Goal: Task Accomplishment & Management: Complete application form

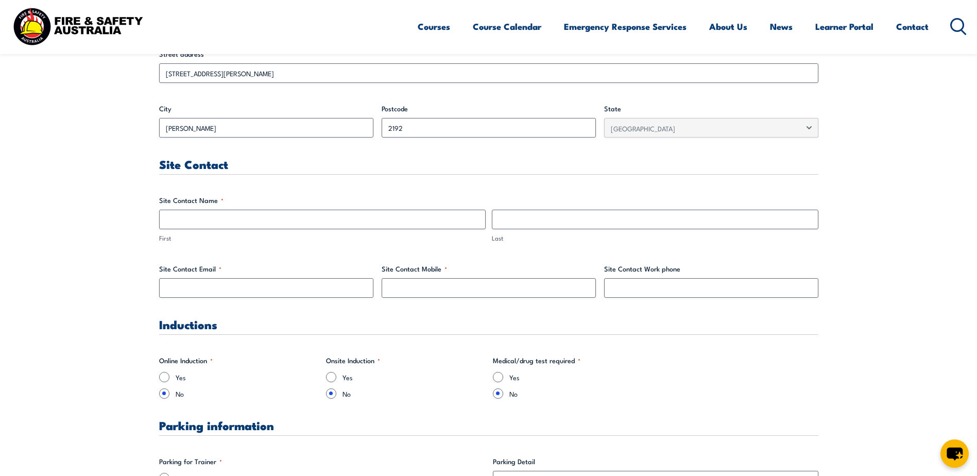
scroll to position [412, 0]
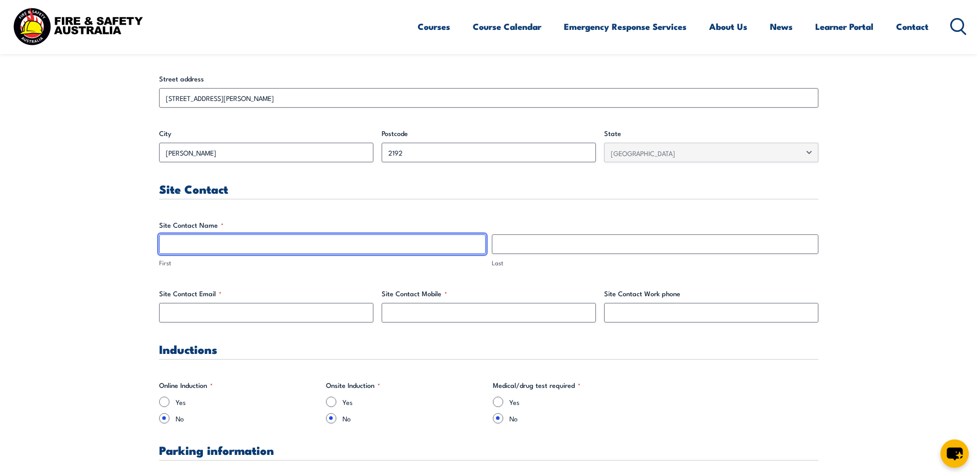
click at [232, 248] on input "First" at bounding box center [322, 244] width 327 height 20
type input "[PERSON_NAME]"
type input "[PERSON_NAME] Backhouse"
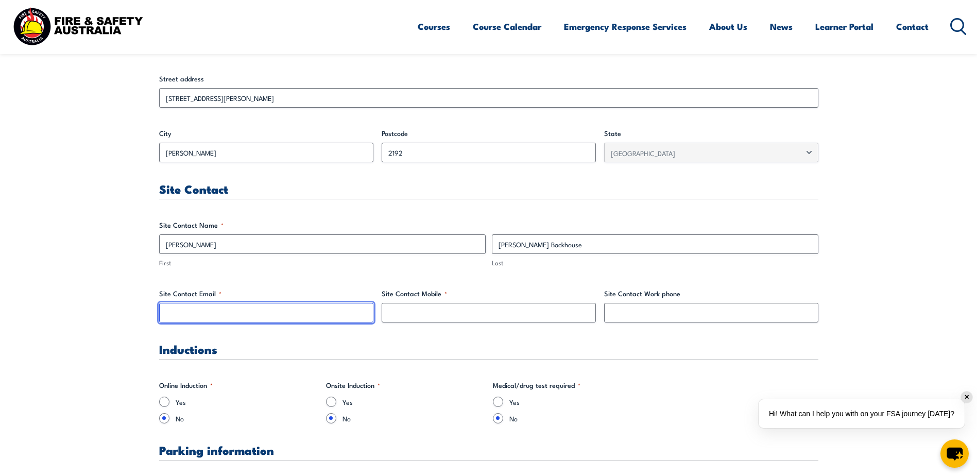
type input "[PERSON_NAME][EMAIL_ADDRESS][PERSON_NAME][DOMAIN_NAME]"
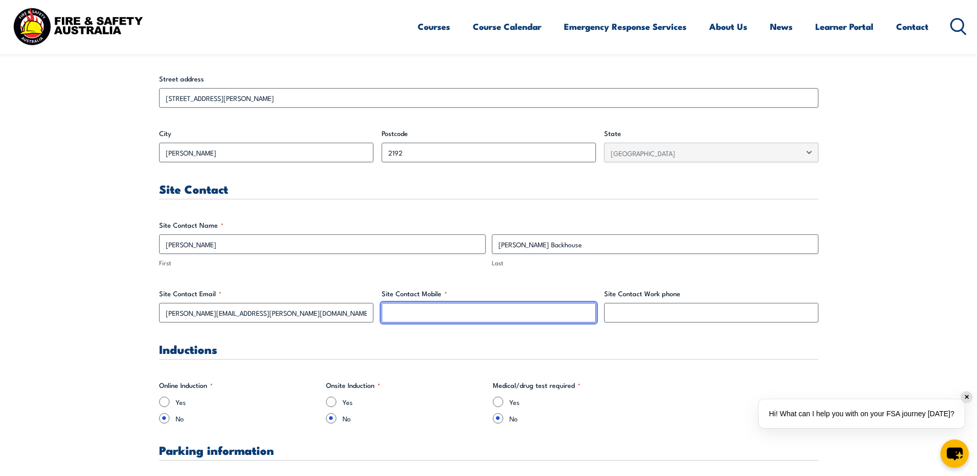
type input "97509344"
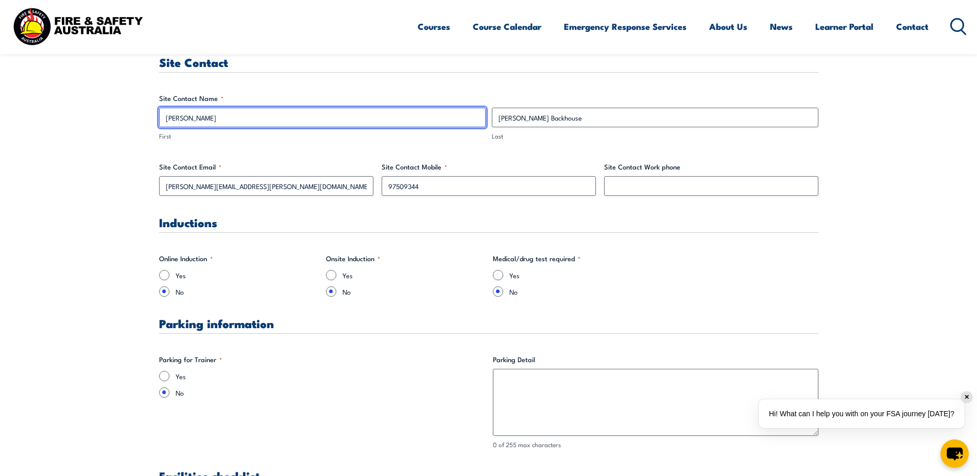
scroll to position [567, 0]
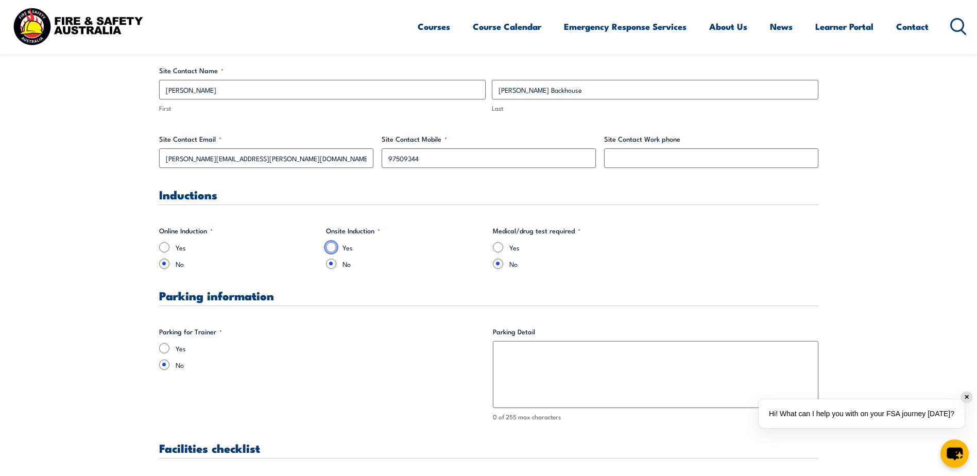
drag, startPoint x: 334, startPoint y: 248, endPoint x: 352, endPoint y: 262, distance: 22.8
click at [335, 249] on input "Yes" at bounding box center [331, 247] width 10 height 10
radio input "true"
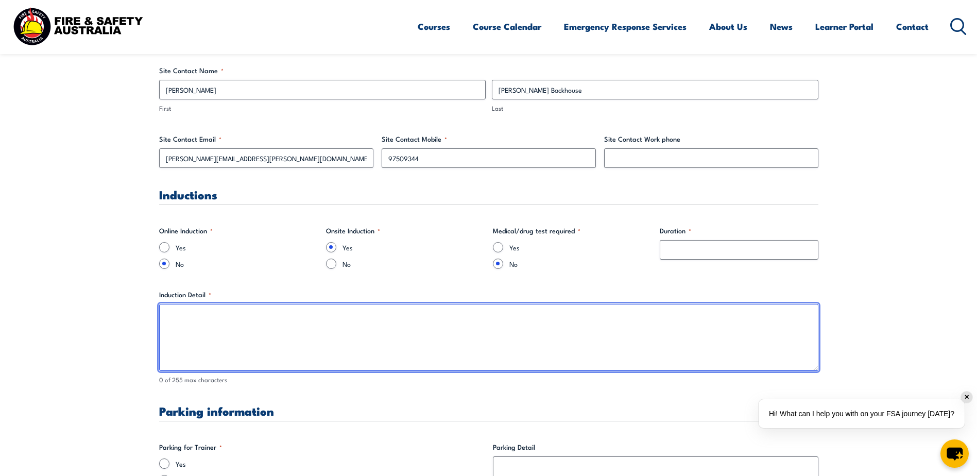
click at [280, 323] on textarea "Induction Detail *" at bounding box center [488, 337] width 659 height 67
click at [265, 318] on textarea "We have confirmed one extra attendee." at bounding box center [488, 337] width 659 height 67
drag, startPoint x: 294, startPoint y: 317, endPoint x: 224, endPoint y: 310, distance: 70.9
click at [224, 310] on textarea "We have confirmed one extra attendee." at bounding box center [488, 337] width 659 height 67
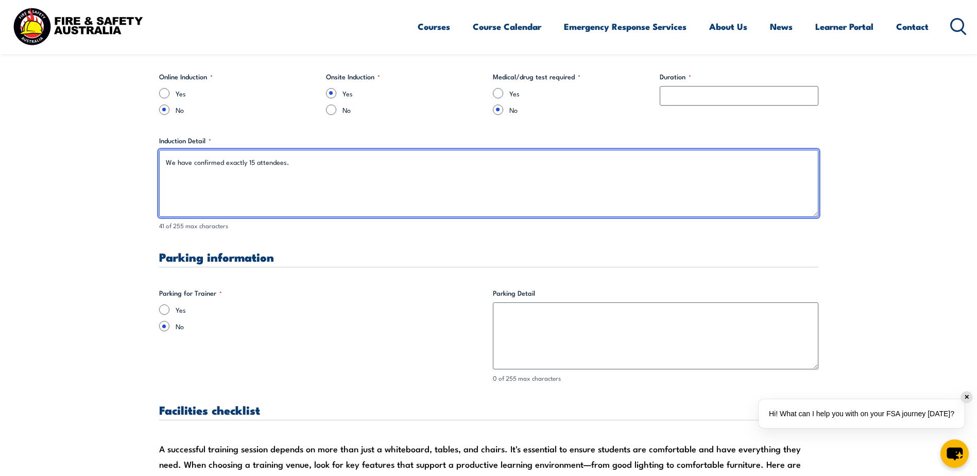
scroll to position [721, 0]
type textarea "We have confirmed exactly 15 attendees."
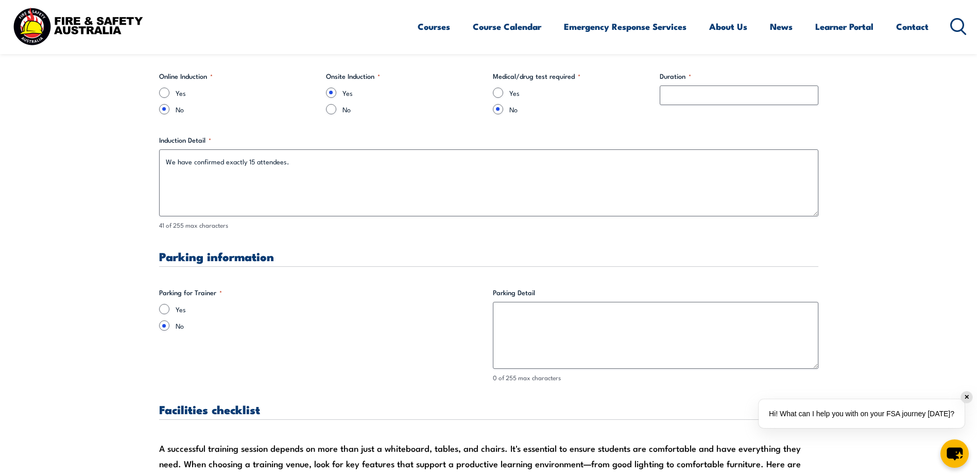
click at [170, 309] on div "Yes" at bounding box center [322, 309] width 326 height 10
click at [167, 311] on input "Yes" at bounding box center [164, 309] width 10 height 10
radio input "true"
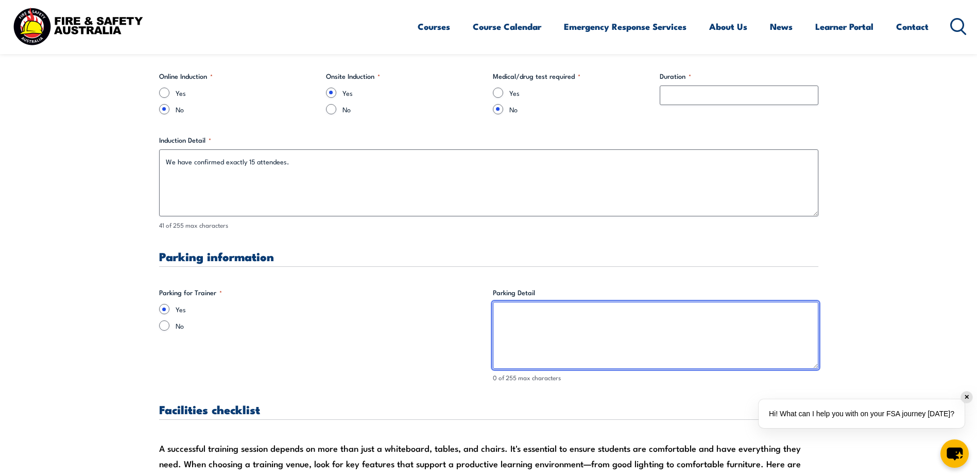
click at [535, 318] on textarea "Parking Detail" at bounding box center [656, 335] width 326 height 67
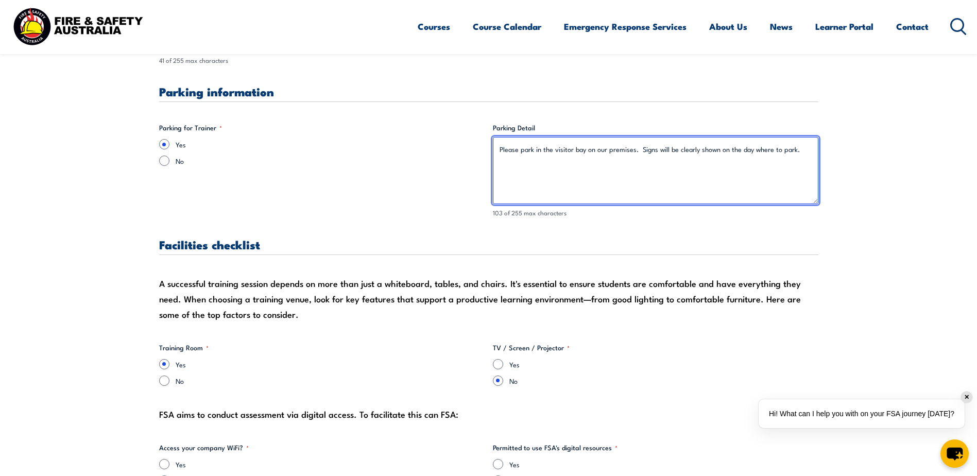
scroll to position [979, 0]
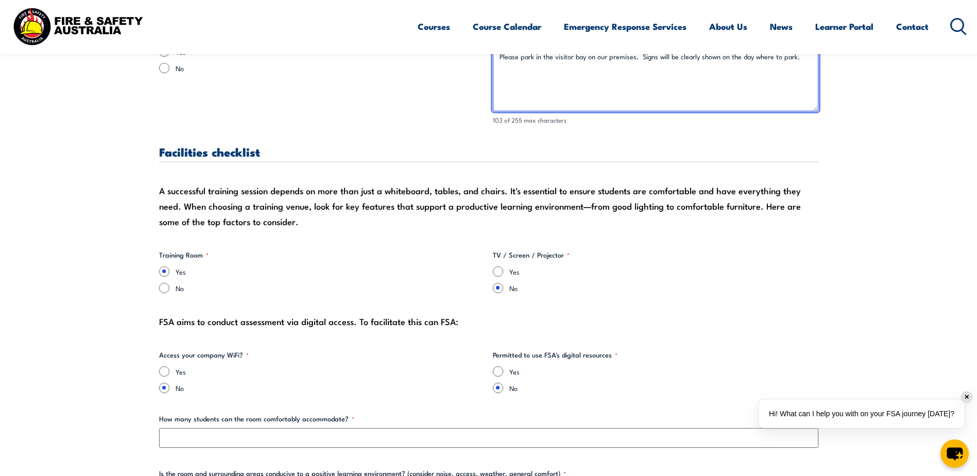
type textarea "Please park in the visitor bay on our premises. Signs will be clearly shown on …"
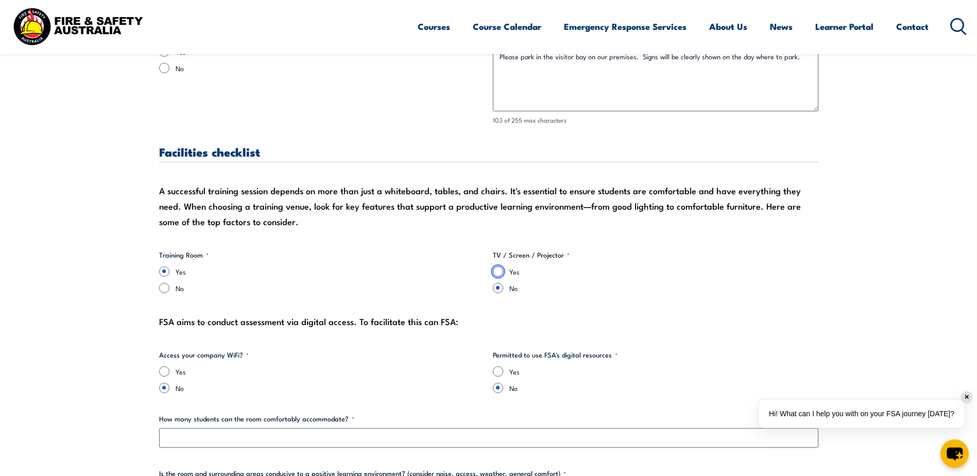
click at [501, 272] on input "Yes" at bounding box center [498, 271] width 10 height 10
radio input "true"
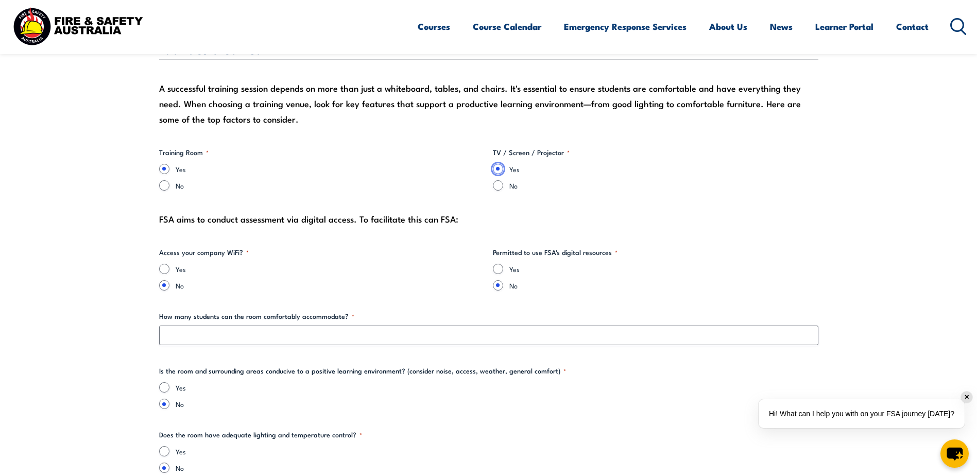
scroll to position [1082, 0]
click at [167, 268] on input "Yes" at bounding box center [164, 268] width 10 height 10
radio input "true"
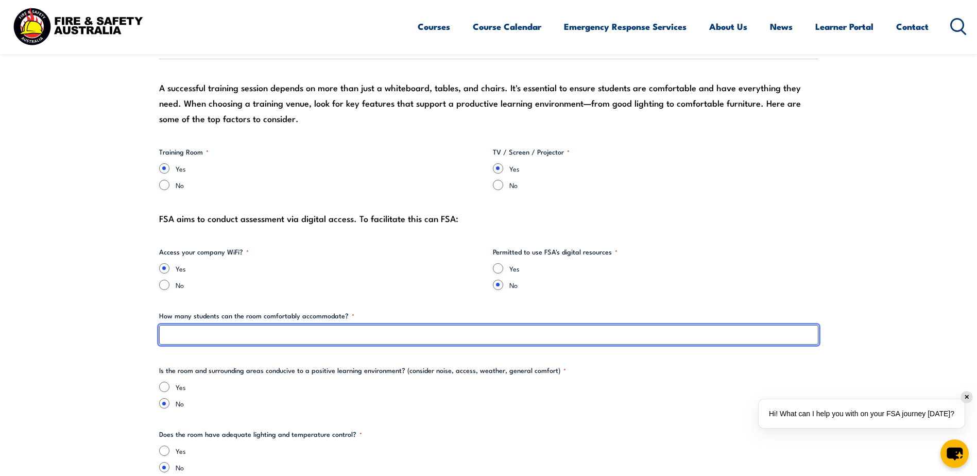
click at [249, 339] on input "How many students can the room comfortably accommodate? *" at bounding box center [488, 335] width 659 height 20
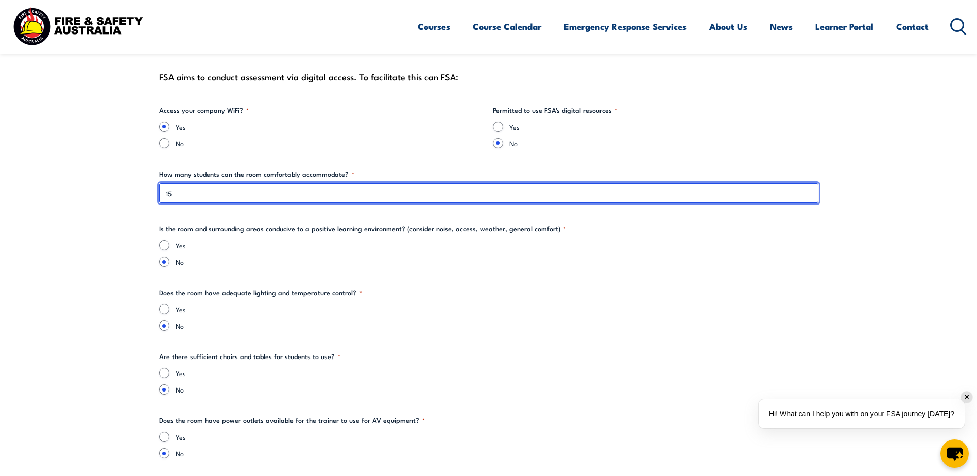
scroll to position [1236, 0]
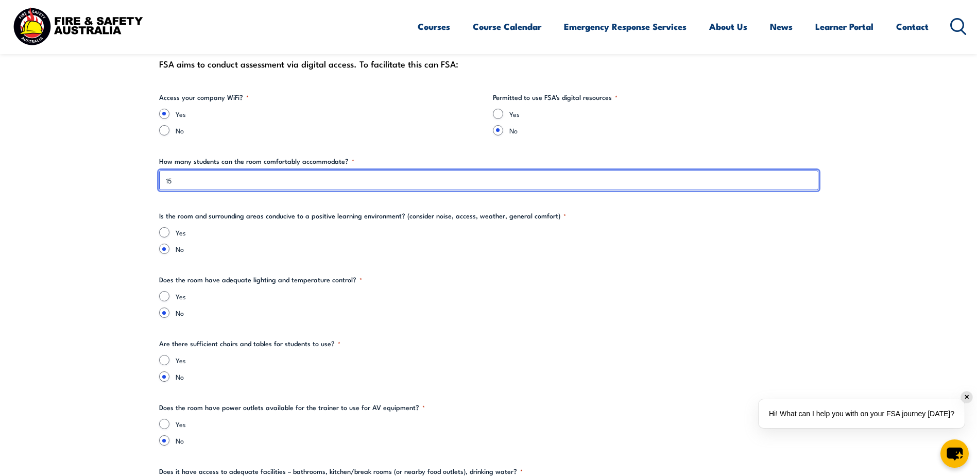
type input "15"
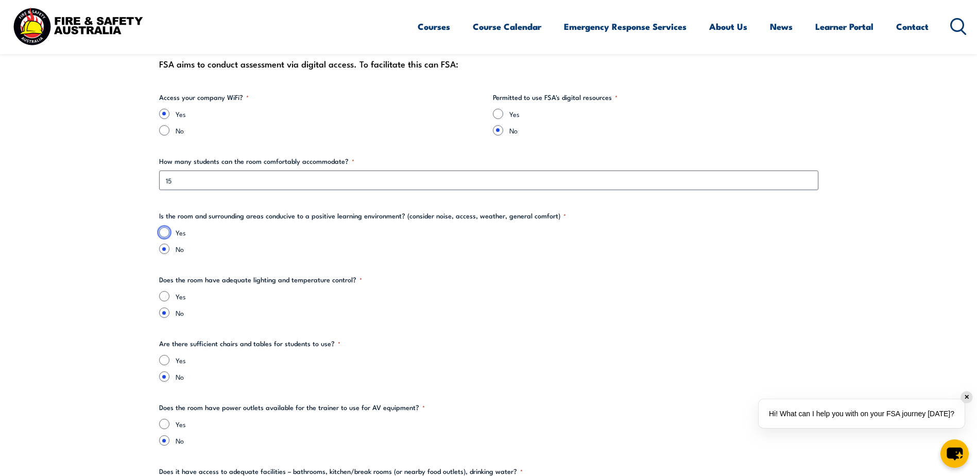
click at [163, 231] on input "Yes" at bounding box center [164, 232] width 10 height 10
radio input "true"
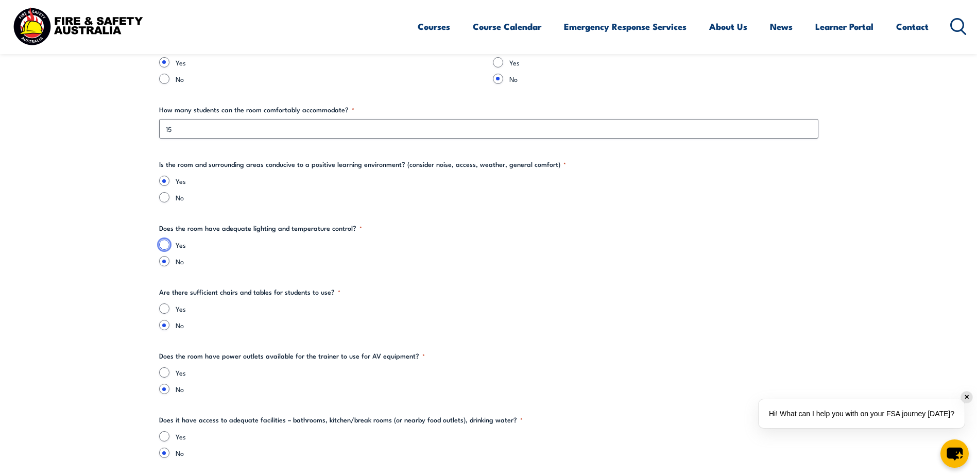
click at [162, 246] on input "Yes" at bounding box center [164, 245] width 10 height 10
radio input "true"
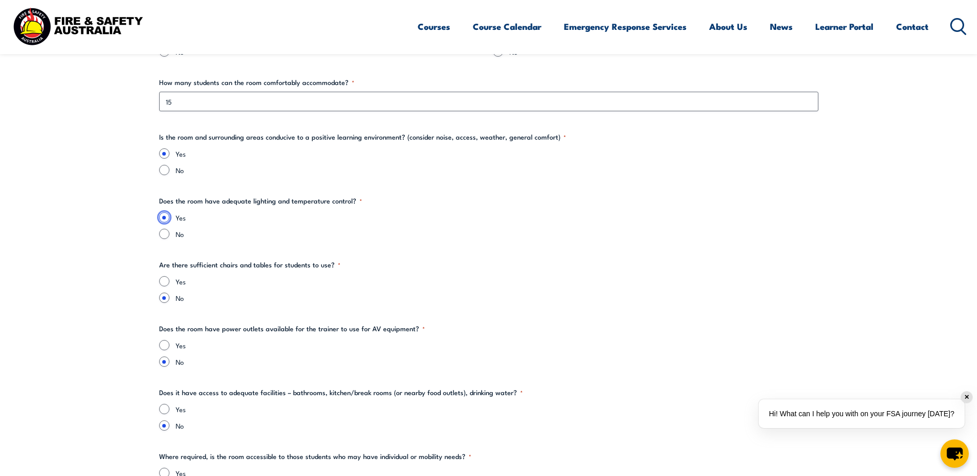
scroll to position [1339, 0]
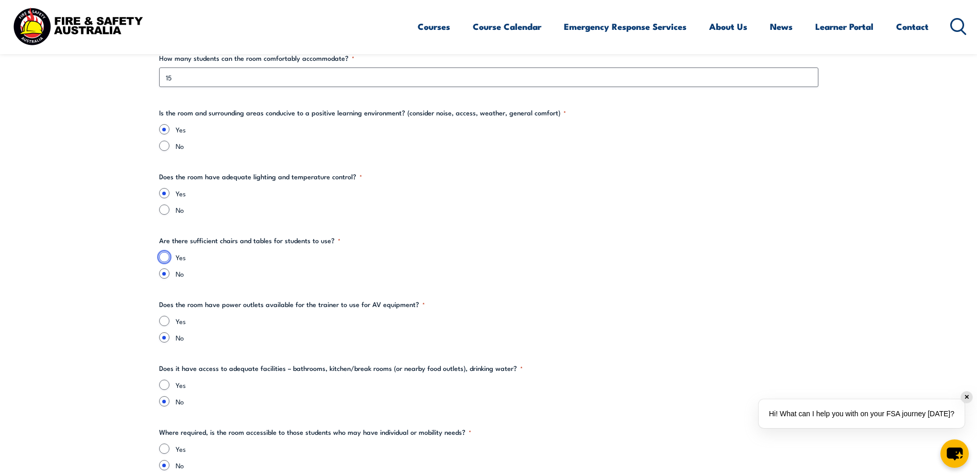
drag, startPoint x: 166, startPoint y: 258, endPoint x: 171, endPoint y: 262, distance: 6.3
click at [166, 258] on input "Yes" at bounding box center [164, 257] width 10 height 10
radio input "true"
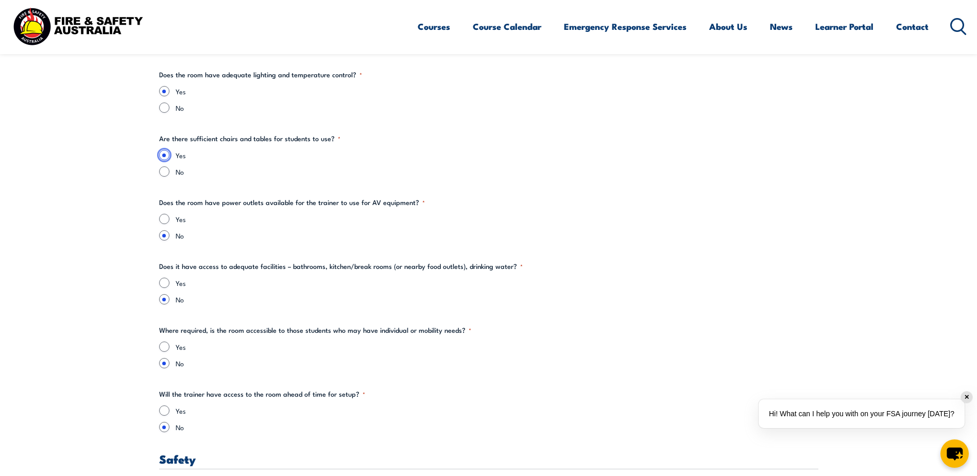
scroll to position [1442, 0]
click at [165, 217] on input "Yes" at bounding box center [164, 218] width 10 height 10
radio input "true"
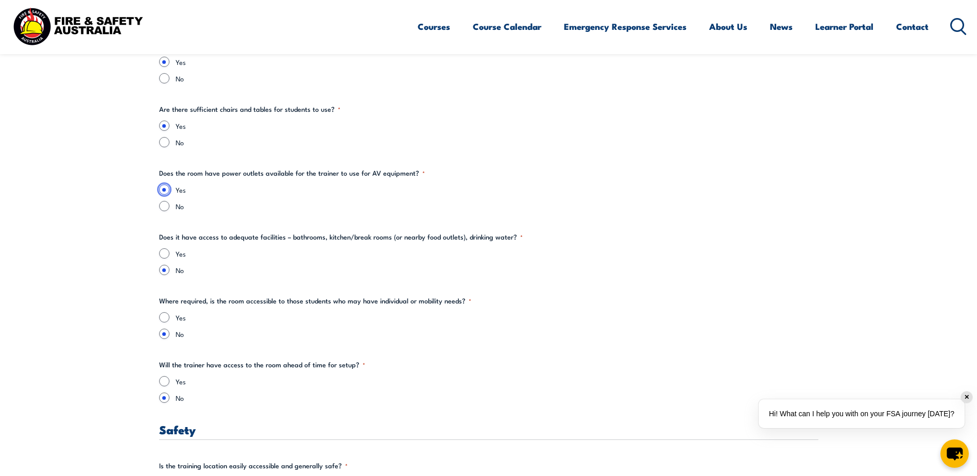
scroll to position [1494, 0]
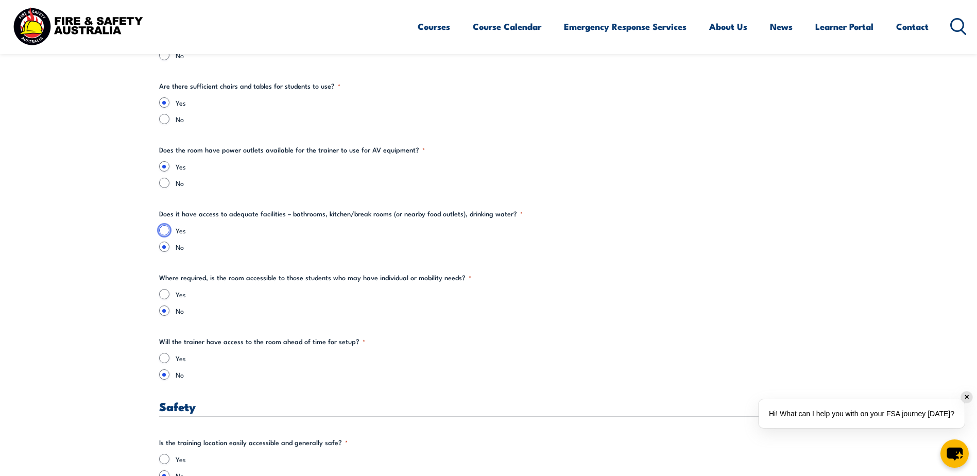
click at [167, 230] on input "Yes" at bounding box center [164, 230] width 10 height 10
radio input "true"
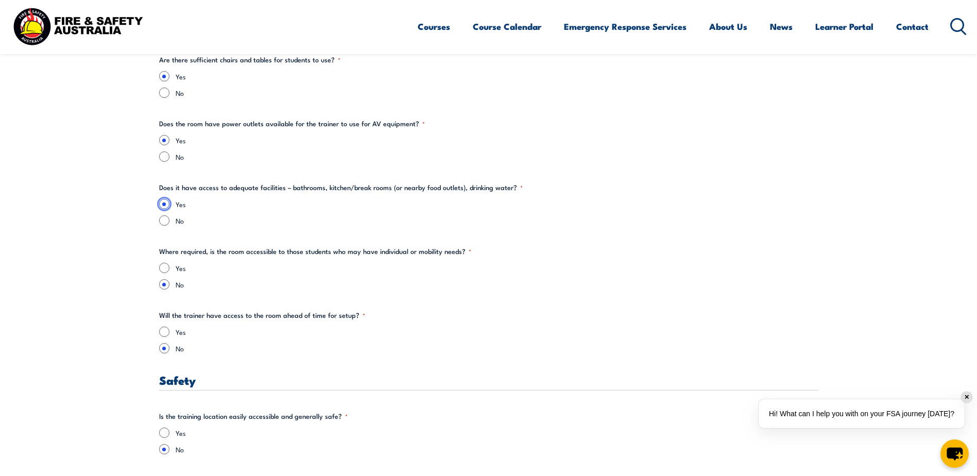
scroll to position [1545, 0]
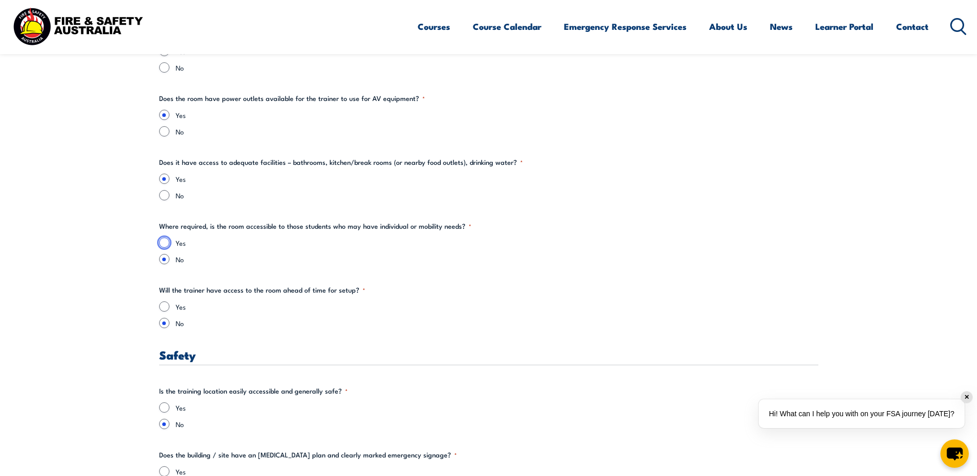
click at [163, 239] on input "Yes" at bounding box center [164, 242] width 10 height 10
radio input "true"
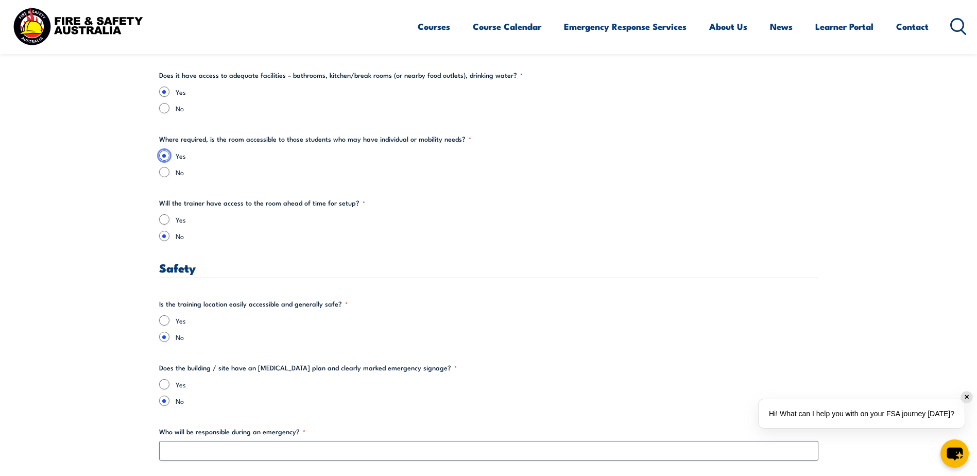
scroll to position [1648, 0]
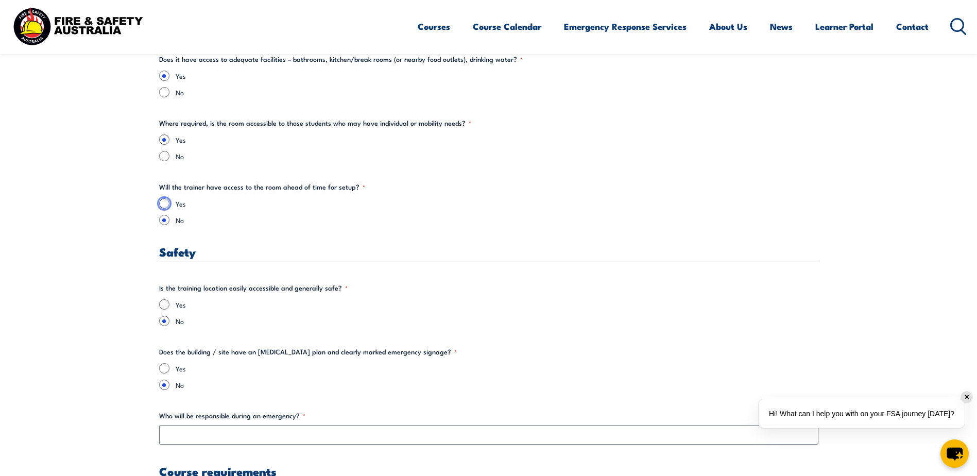
click at [164, 201] on input "Yes" at bounding box center [164, 203] width 10 height 10
radio input "true"
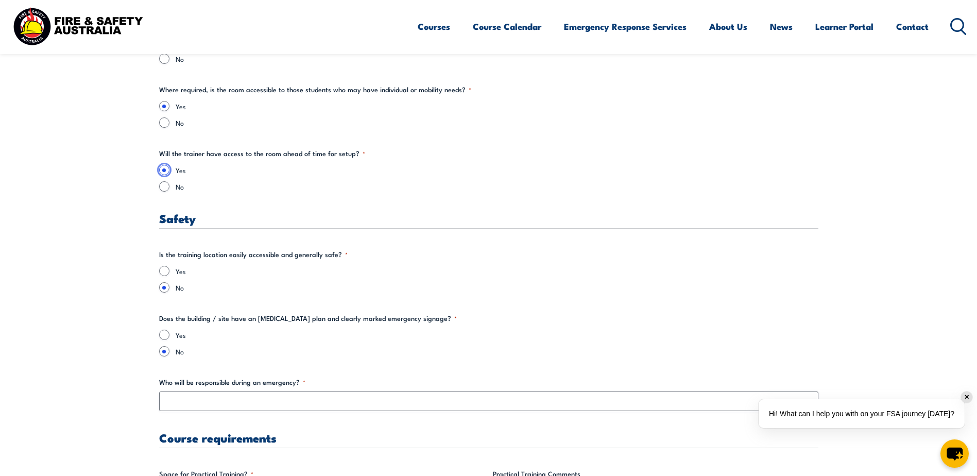
scroll to position [1700, 0]
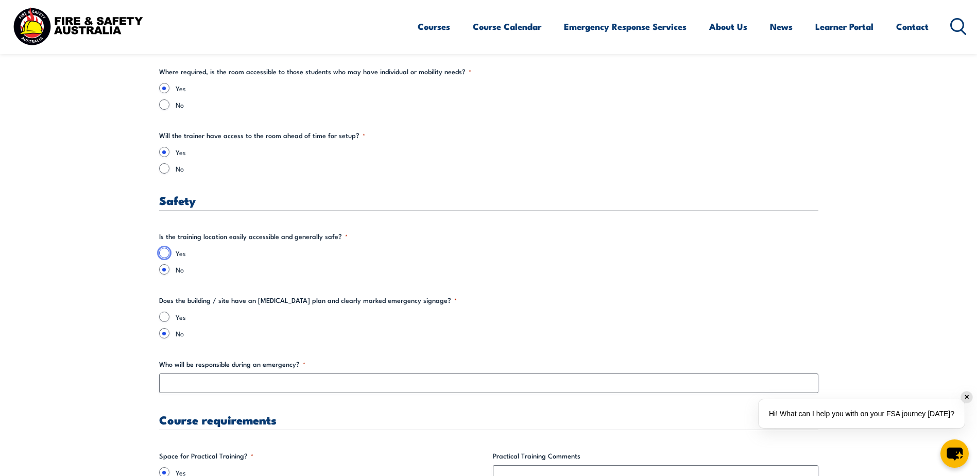
click at [164, 253] on input "Yes" at bounding box center [164, 253] width 10 height 10
radio input "true"
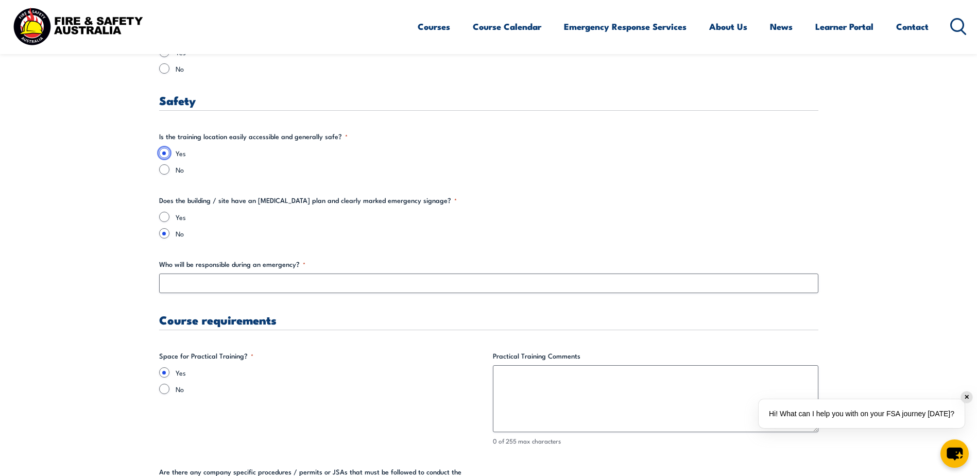
scroll to position [1803, 0]
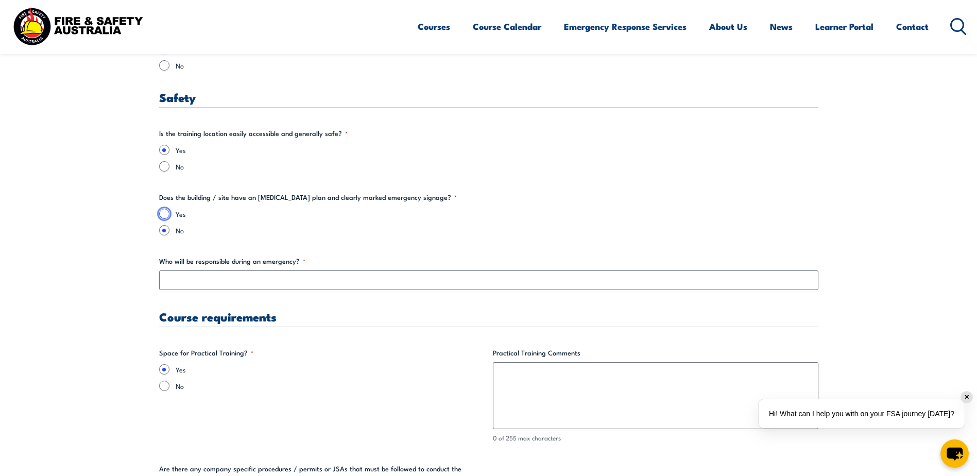
click at [165, 212] on input "Yes" at bounding box center [164, 214] width 10 height 10
radio input "true"
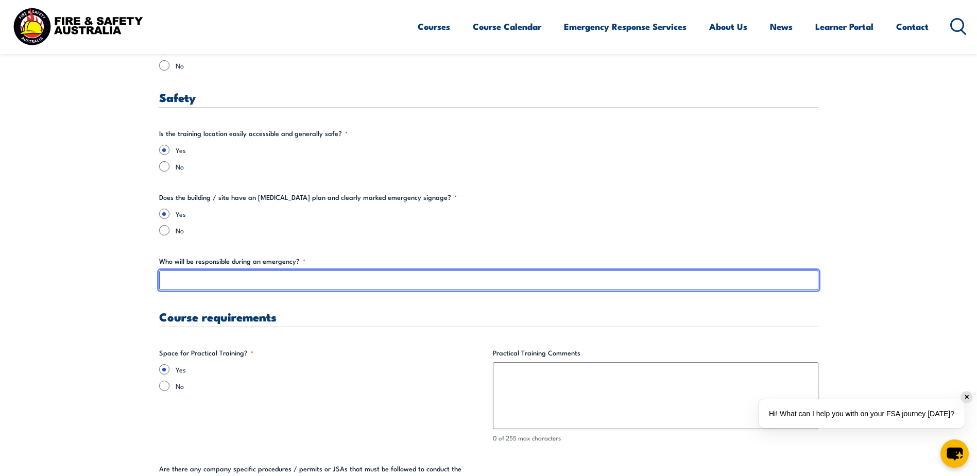
click at [240, 277] on input "Who will be responsible during an emergency? *" at bounding box center [488, 280] width 659 height 20
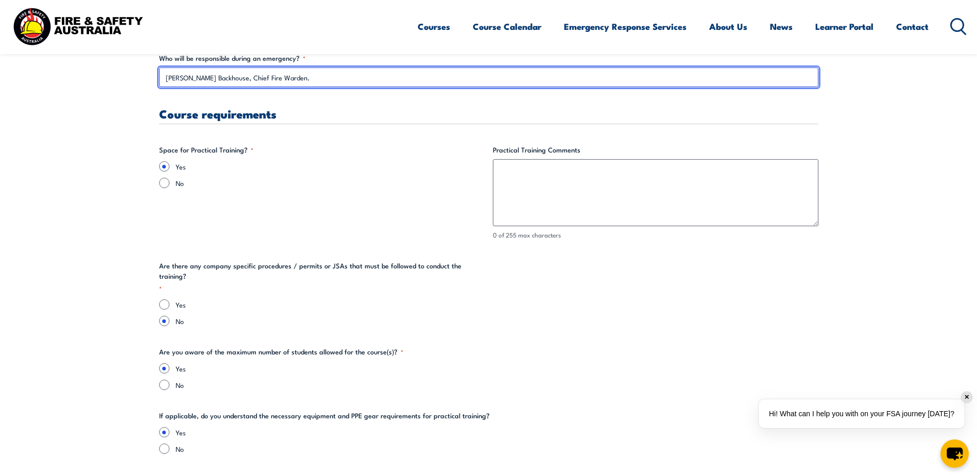
scroll to position [2009, 0]
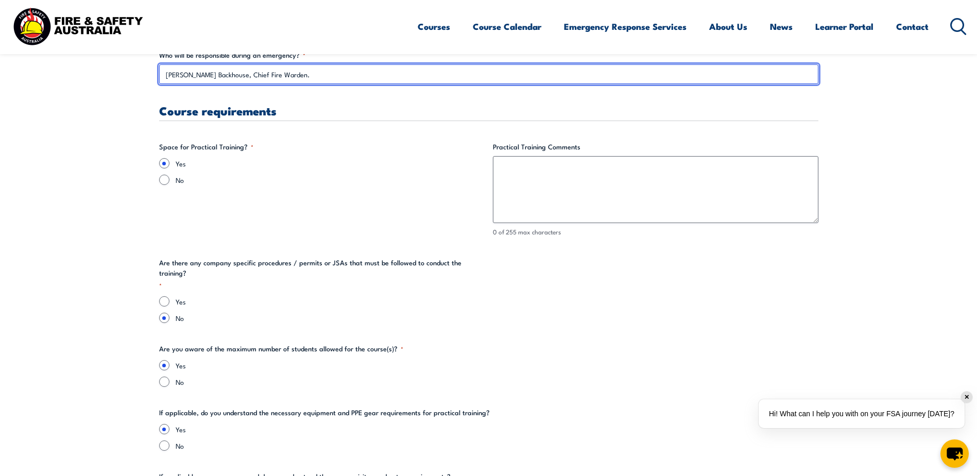
type input "[PERSON_NAME] Backhouse, Chief Fire Warden."
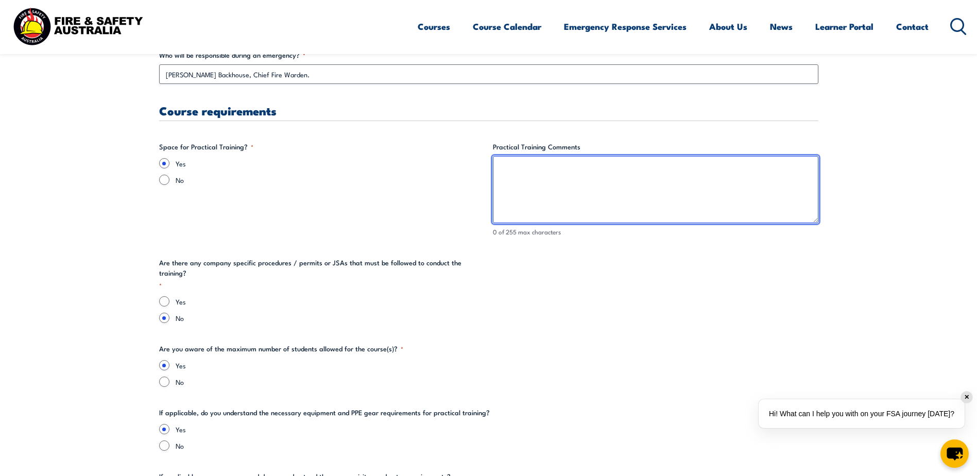
click at [516, 168] on textarea "Practical Training Comments" at bounding box center [656, 189] width 326 height 67
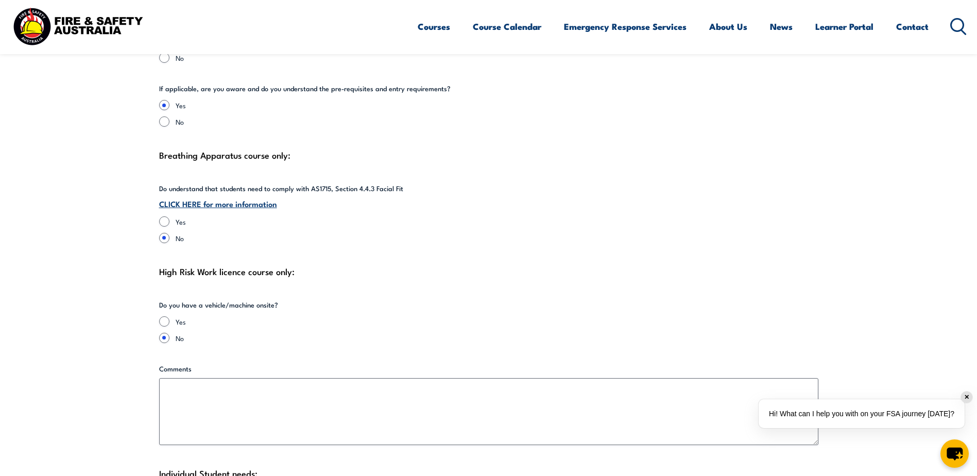
scroll to position [2421, 0]
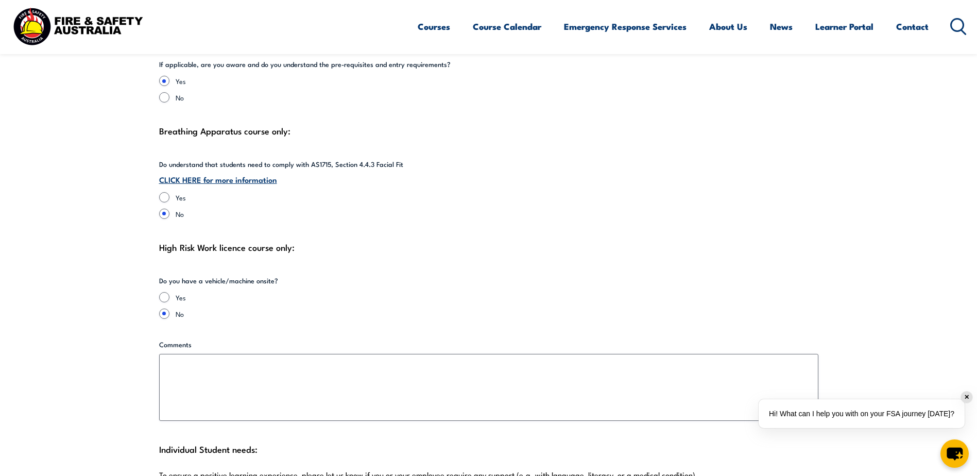
type textarea "There is an outside area just past the fire exit which is enclosed and where yo…"
drag, startPoint x: 162, startPoint y: 187, endPoint x: 184, endPoint y: 199, distance: 25.1
click at [163, 192] on input "Yes" at bounding box center [164, 197] width 10 height 10
radio input "true"
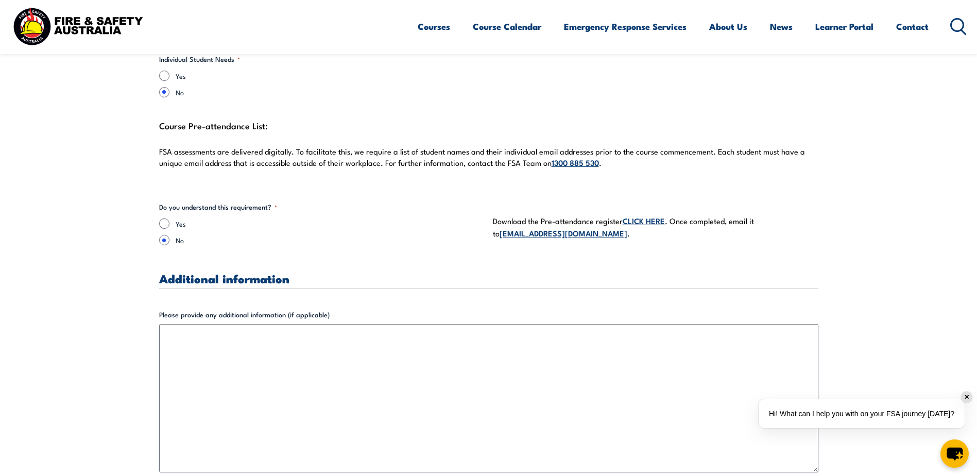
scroll to position [2885, 0]
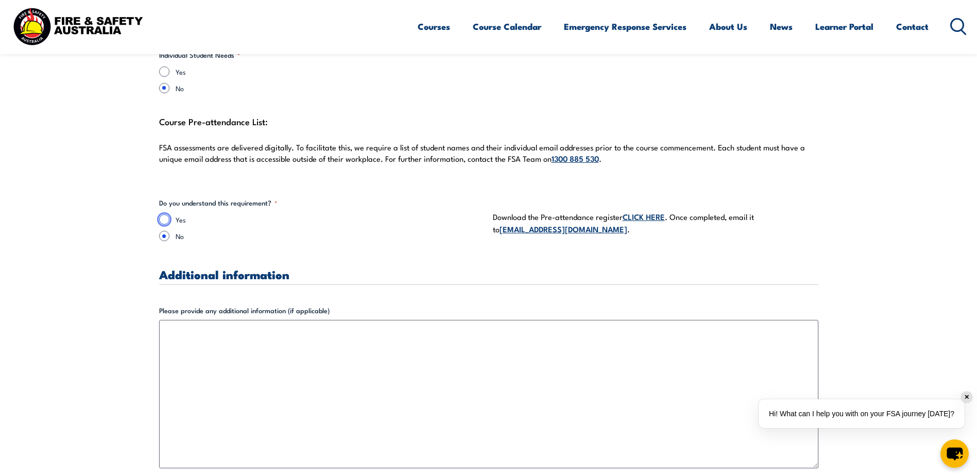
click at [166, 214] on input "Yes" at bounding box center [164, 219] width 10 height 10
radio input "true"
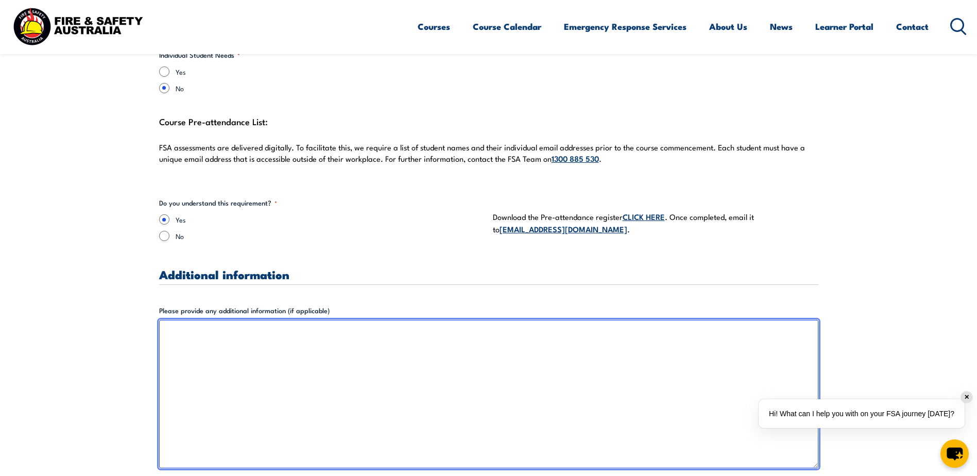
click at [198, 320] on textarea "Please provide any additional information (if applicable)" at bounding box center [488, 394] width 659 height 148
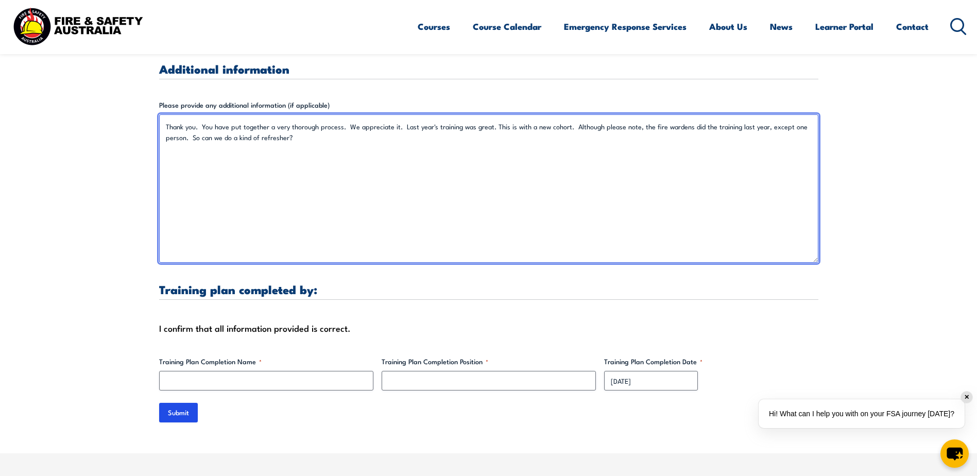
scroll to position [3091, 0]
type textarea "Thank you. You have put together a very thorough process. We appreciate it. Las…"
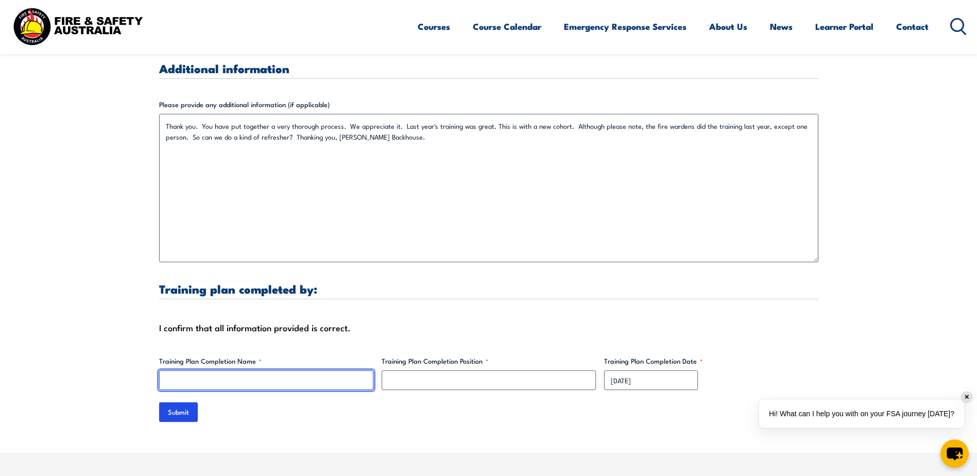
click at [238, 370] on input "Training Plan Completion Name *" at bounding box center [266, 380] width 214 height 20
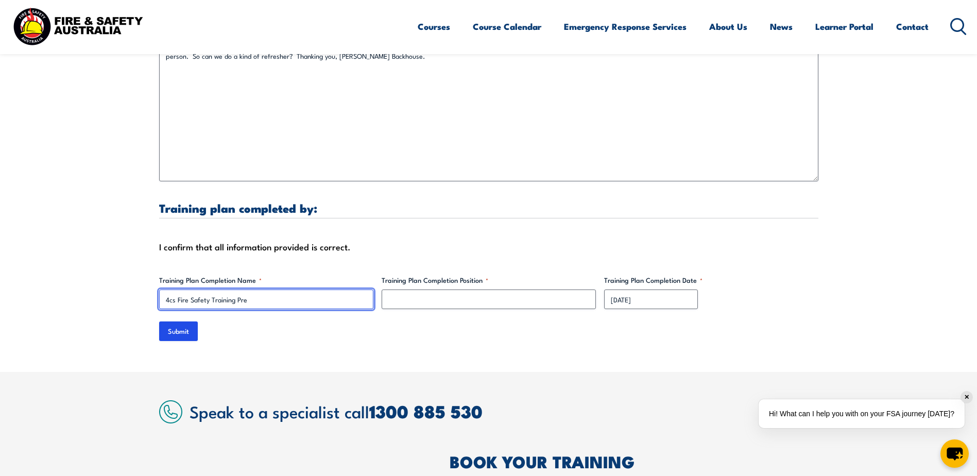
scroll to position [3194, 0]
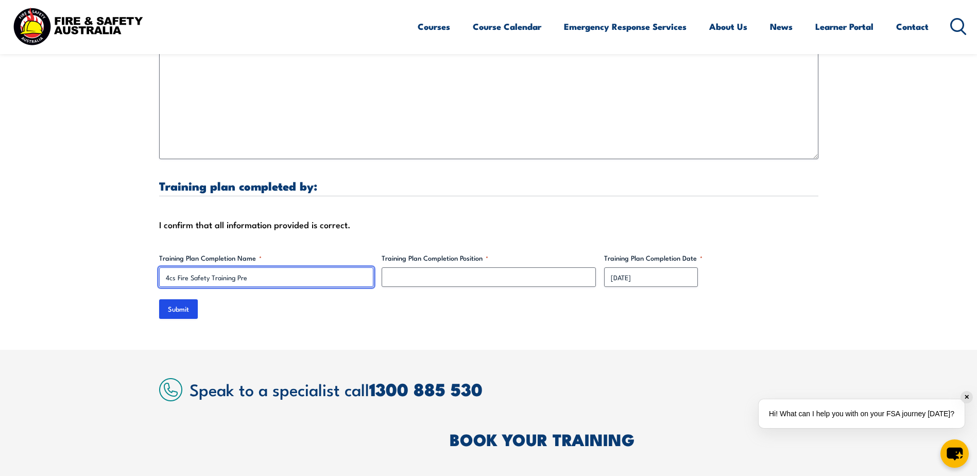
drag, startPoint x: 257, startPoint y: 266, endPoint x: 151, endPoint y: 270, distance: 105.2
type input "[PERSON_NAME] Backhouse"
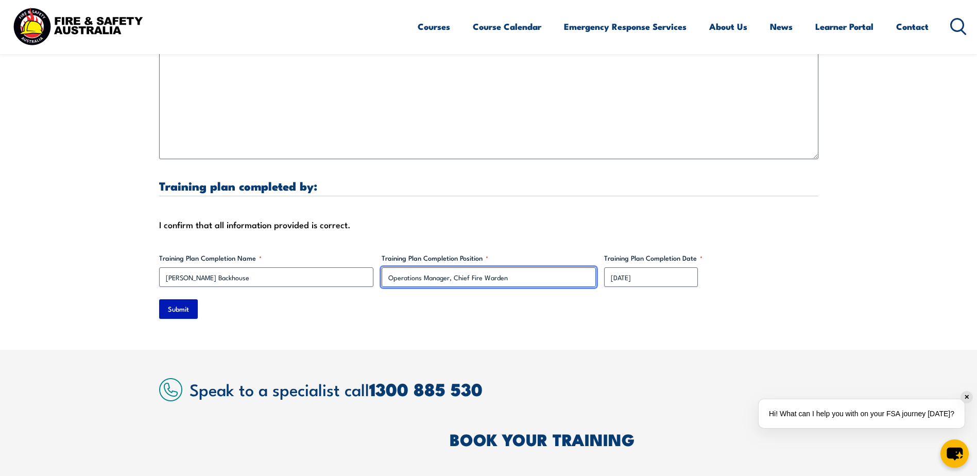
type input "Operations Manager, Chief Fire Warden"
click at [174, 299] on input "Submit" at bounding box center [178, 309] width 39 height 20
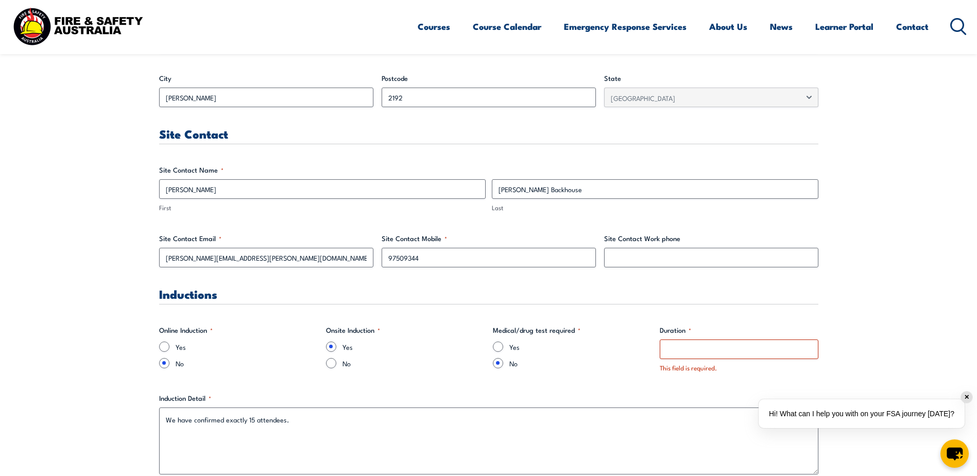
scroll to position [516, 0]
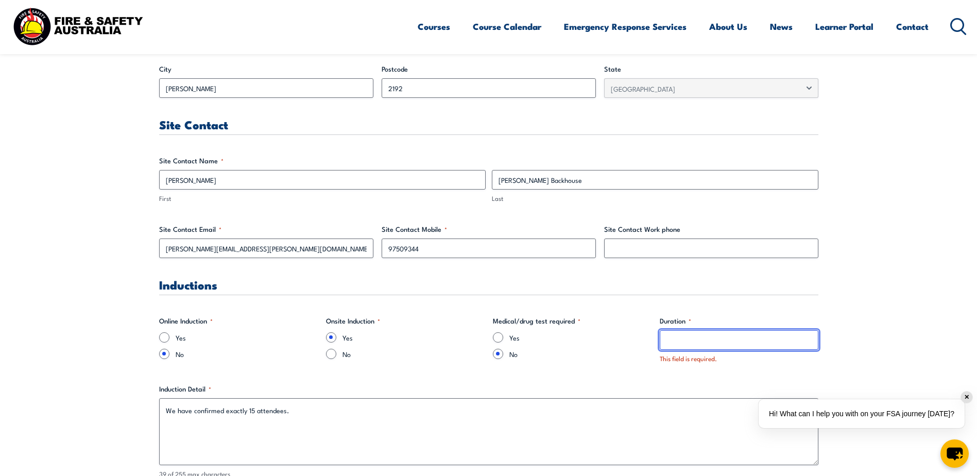
click at [684, 346] on input "Duration *" at bounding box center [739, 340] width 159 height 20
type input "all day"
click at [627, 335] on label "Yes" at bounding box center [580, 337] width 142 height 10
click at [503, 335] on input "Yes" at bounding box center [498, 337] width 10 height 10
radio input "true"
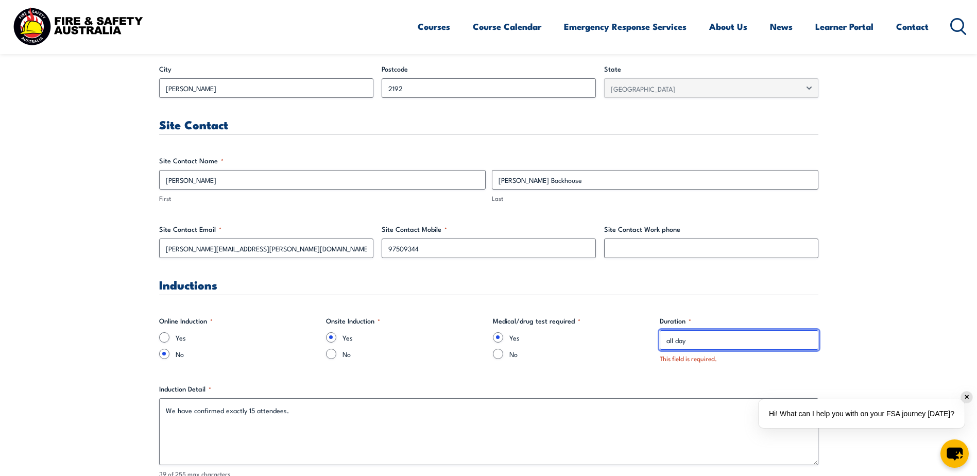
click at [705, 339] on input "all day" at bounding box center [739, 340] width 159 height 20
drag, startPoint x: 699, startPoint y: 342, endPoint x: 634, endPoint y: 350, distance: 65.4
type input "8.30-5pm"
click at [617, 358] on label "No" at bounding box center [580, 354] width 142 height 10
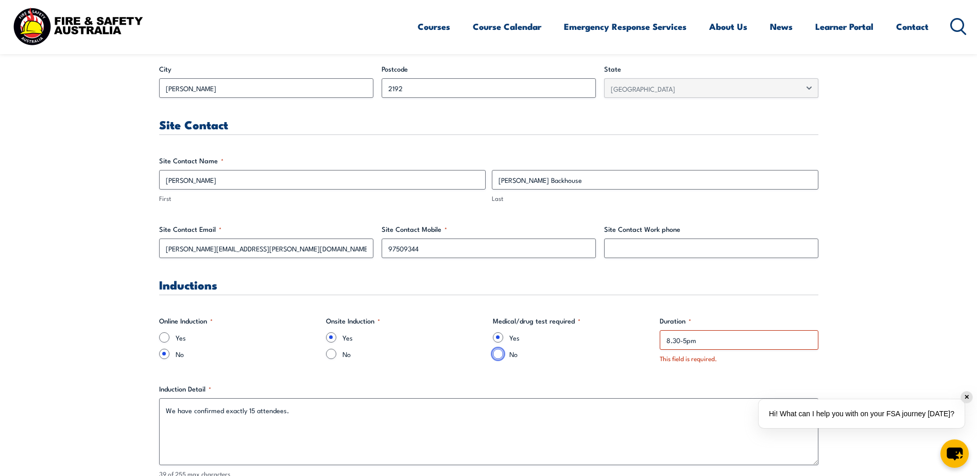
click at [503, 358] on input "No" at bounding box center [498, 354] width 10 height 10
radio input "true"
click at [330, 355] on input "No" at bounding box center [331, 354] width 10 height 10
radio input "true"
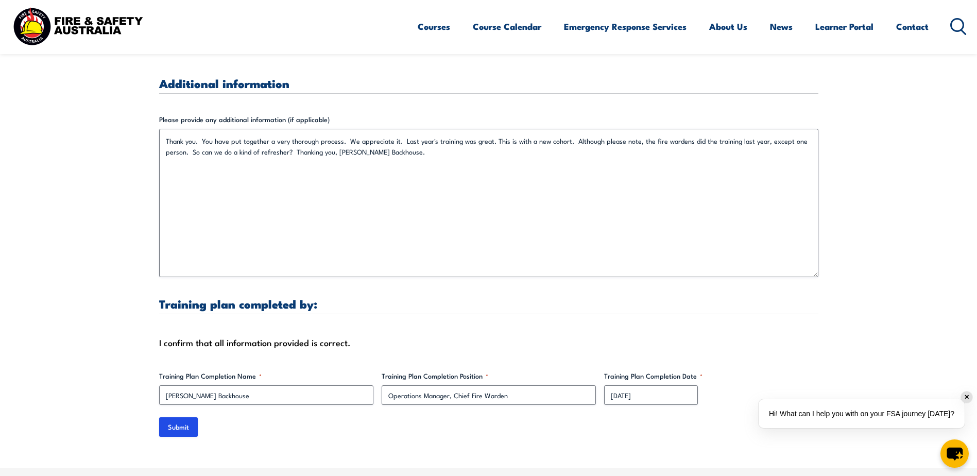
scroll to position [3195, 0]
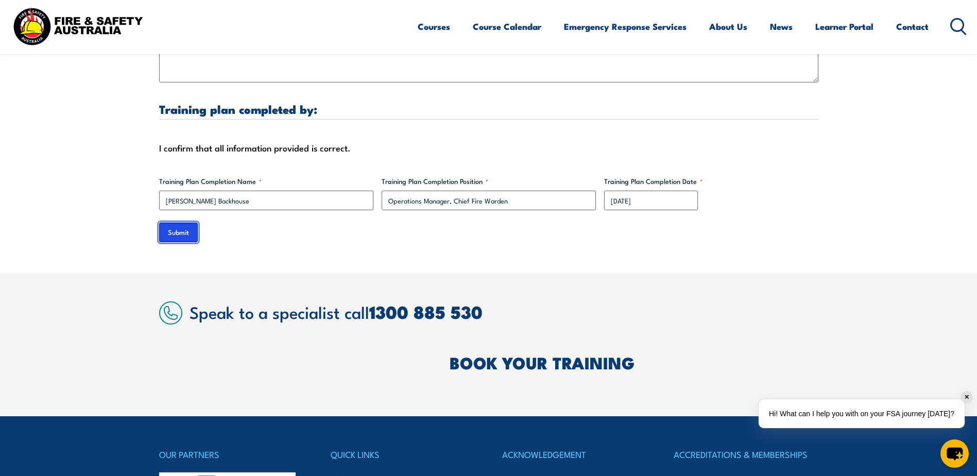
click at [182, 223] on input "Submit" at bounding box center [178, 233] width 39 height 20
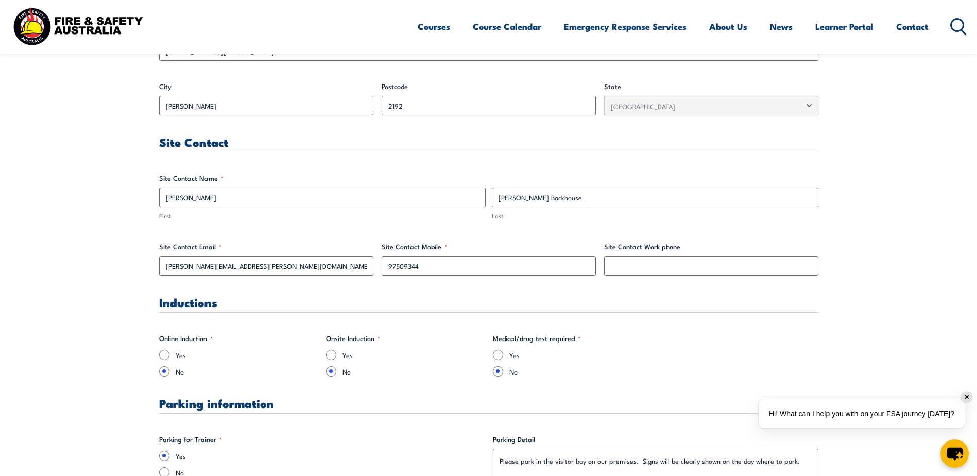
scroll to position [0, 0]
